Goal: Information Seeking & Learning: Compare options

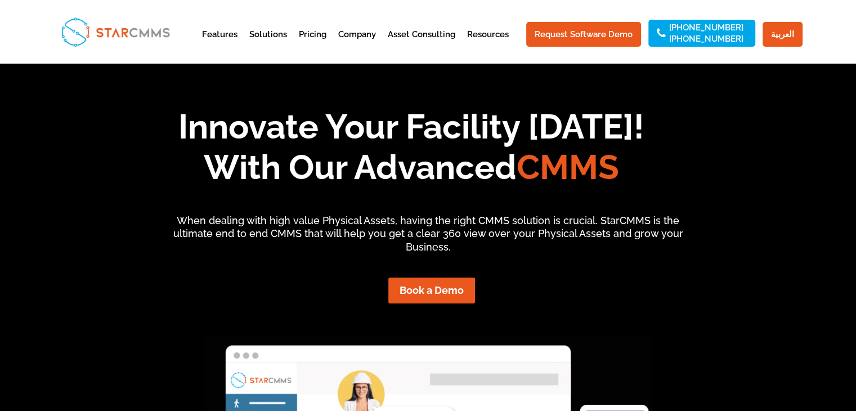
scroll to position [8, 9]
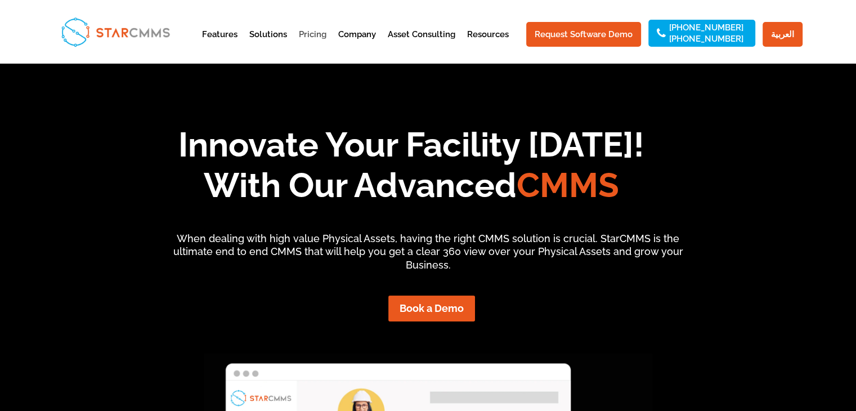
click at [324, 35] on link "Pricing" at bounding box center [313, 44] width 28 height 28
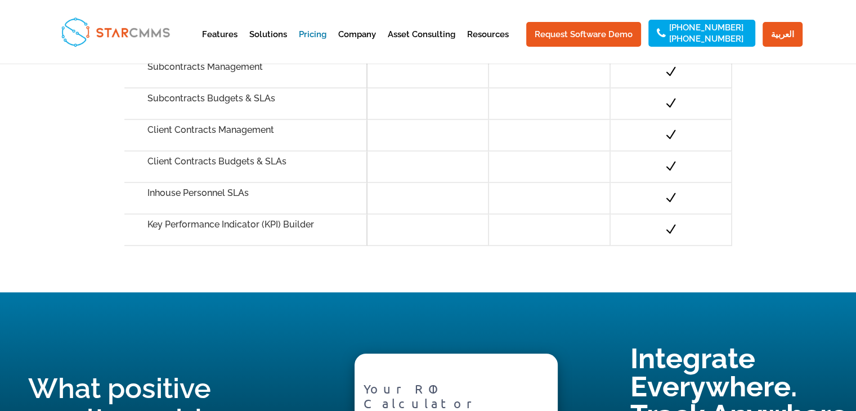
scroll to position [1239, 0]
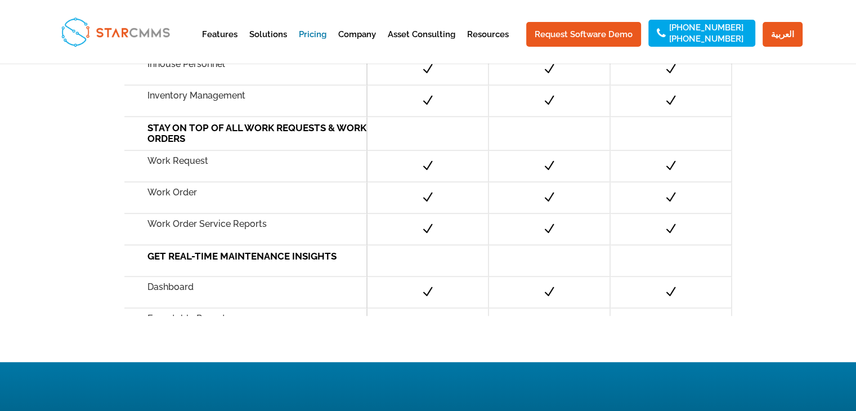
scroll to position [0, 0]
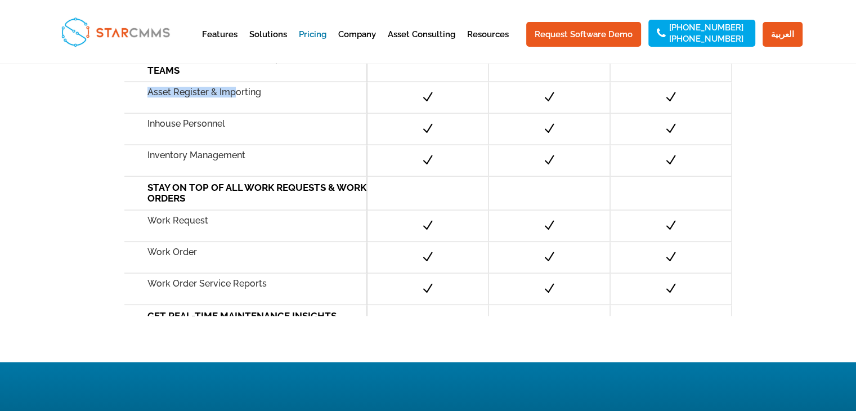
drag, startPoint x: 149, startPoint y: 91, endPoint x: 248, endPoint y: 88, distance: 99.7
click at [241, 88] on h5 "Asset Register & Importing" at bounding box center [257, 92] width 219 height 9
drag, startPoint x: 248, startPoint y: 88, endPoint x: 261, endPoint y: 88, distance: 12.9
click at [261, 88] on h5 "Asset Register & Importing" at bounding box center [257, 92] width 219 height 9
click at [194, 201] on h6 "STAY ON TOP OF ALL WORK REQUESTS & WORK ORDERS" at bounding box center [257, 192] width 219 height 21
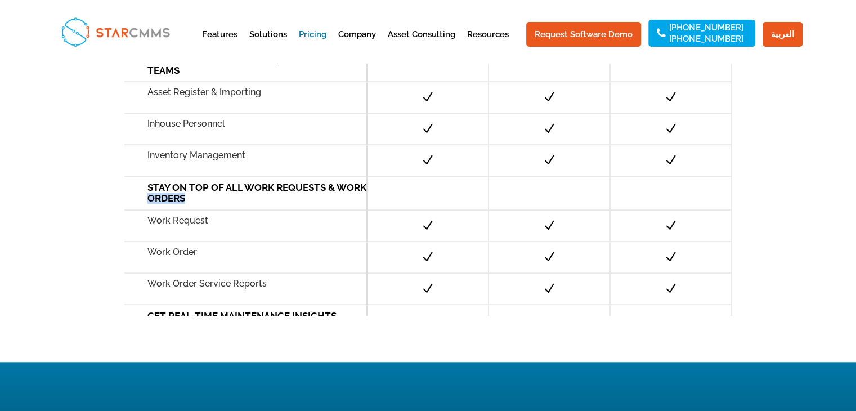
click at [194, 201] on h6 "STAY ON TOP OF ALL WORK REQUESTS & WORK ORDERS" at bounding box center [257, 192] width 219 height 21
click at [196, 220] on h5 "Work Request" at bounding box center [257, 220] width 219 height 9
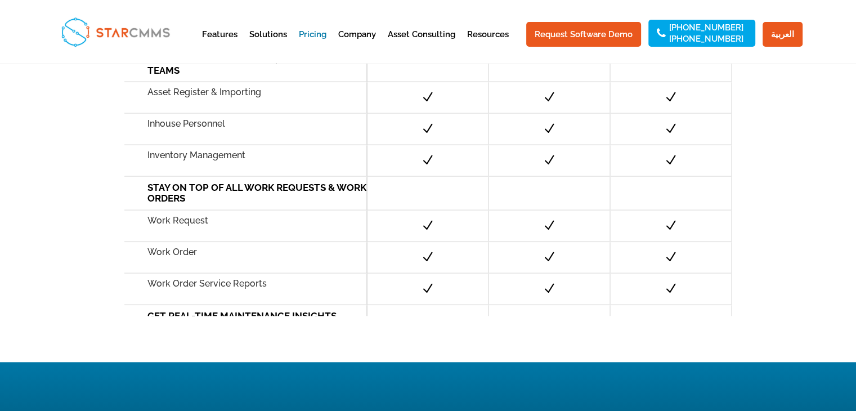
click at [183, 251] on h5 "Work Order" at bounding box center [257, 252] width 219 height 9
click at [199, 196] on h6 "STAY ON TOP OF ALL WORK REQUESTS & WORK ORDERS" at bounding box center [257, 192] width 219 height 21
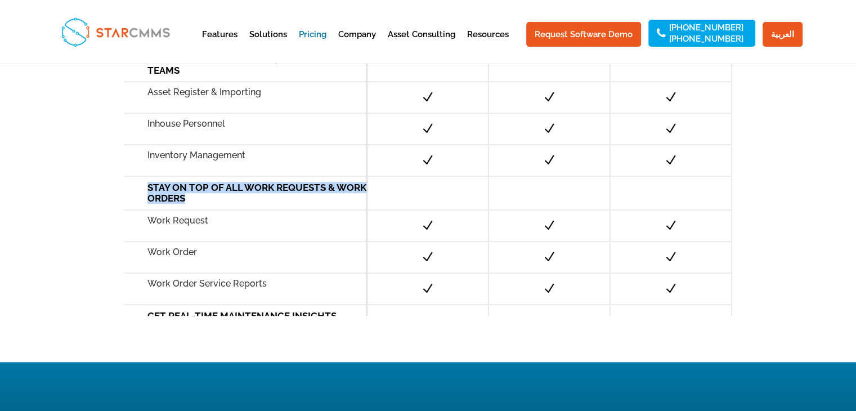
drag, startPoint x: 233, startPoint y: 182, endPoint x: 227, endPoint y: 158, distance: 25.5
click at [233, 182] on div "STAY ON TOP OF ALL WORK REQUESTS & WORK ORDERS" at bounding box center [245, 193] width 243 height 33
click at [223, 147] on div "Inventory Management" at bounding box center [245, 161] width 243 height 32
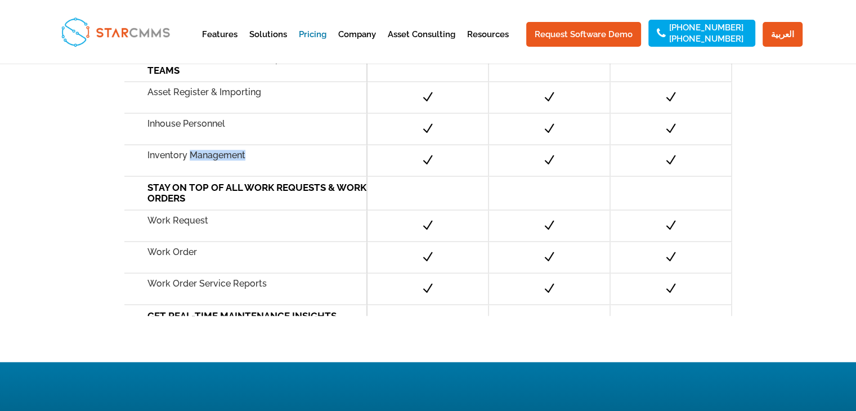
click at [223, 147] on div "Inventory Management" at bounding box center [245, 161] width 243 height 32
click at [211, 119] on h5 "Inhouse Personnel" at bounding box center [257, 123] width 219 height 9
click at [212, 100] on div "Asset Register & Importing" at bounding box center [245, 98] width 243 height 32
click at [212, 88] on h5 "Asset Register & Importing" at bounding box center [257, 92] width 219 height 9
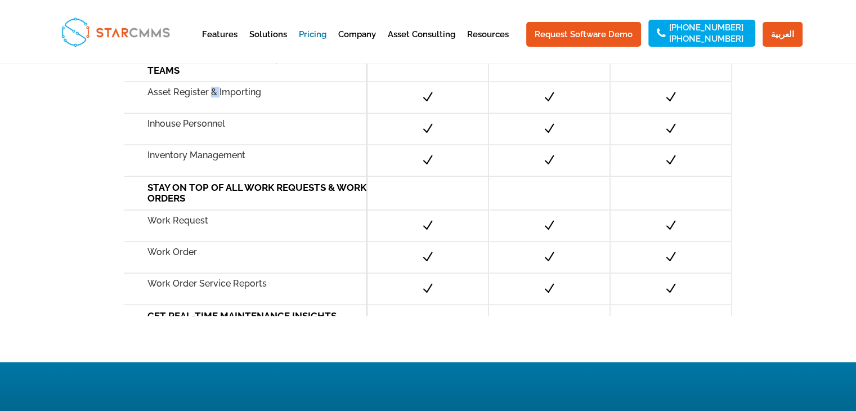
click at [212, 88] on h5 "Asset Register & Importing" at bounding box center [257, 92] width 219 height 9
click at [243, 93] on h5 "Asset Register & Importing" at bounding box center [257, 92] width 219 height 9
drag, startPoint x: 225, startPoint y: 124, endPoint x: 142, endPoint y: 126, distance: 82.8
click at [142, 126] on div "Inhouse Personnel" at bounding box center [245, 130] width 243 height 32
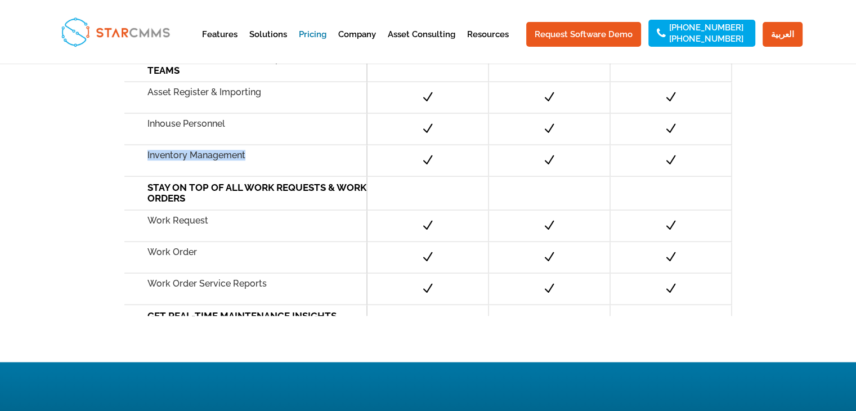
drag, startPoint x: 244, startPoint y: 156, endPoint x: 148, endPoint y: 155, distance: 96.3
click at [148, 155] on h5 "Inventory Management" at bounding box center [257, 155] width 219 height 9
